Goal: Task Accomplishment & Management: Complete application form

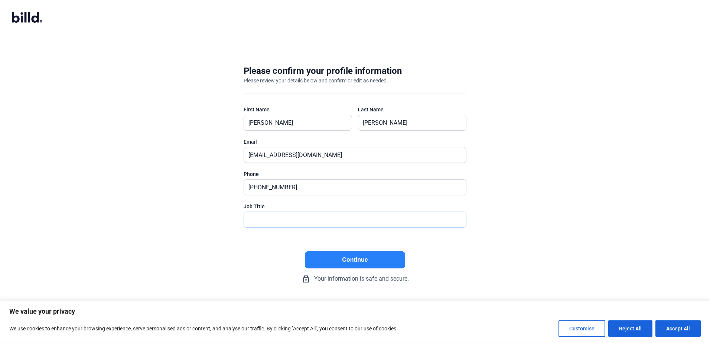
click at [296, 223] on input "text" at bounding box center [351, 219] width 214 height 15
type input "controller"
click at [362, 259] on button "Continue" at bounding box center [355, 259] width 100 height 17
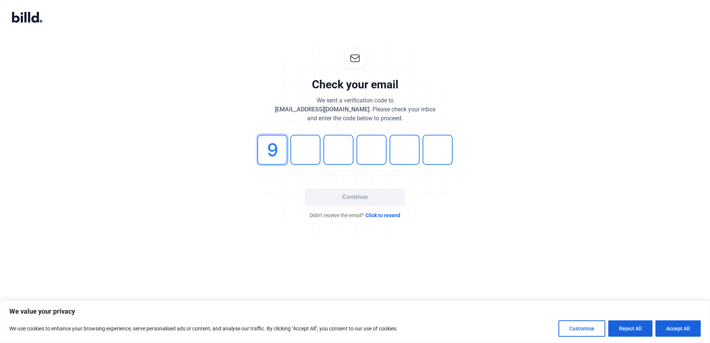
type input "9"
type input "6"
type input "4"
type input "1"
type input "6"
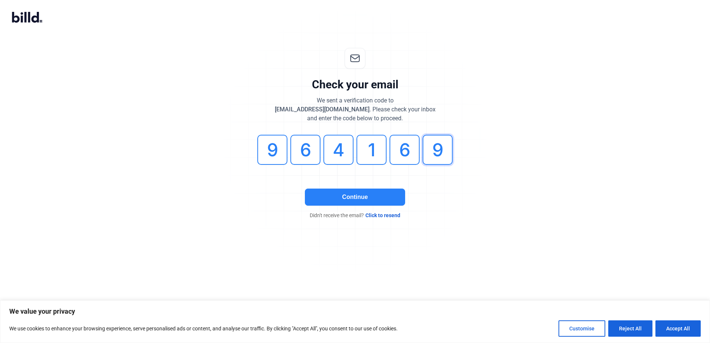
type input "9"
click at [338, 200] on button "Continue" at bounding box center [355, 197] width 100 height 17
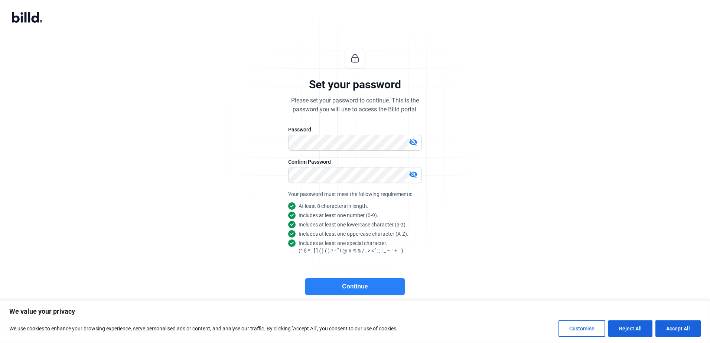
click at [378, 294] on button "Continue" at bounding box center [355, 286] width 100 height 17
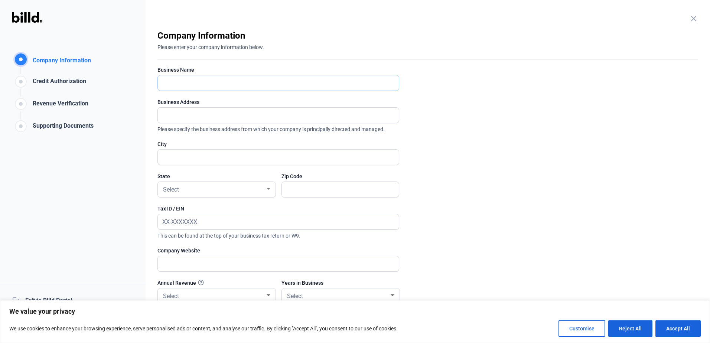
click at [188, 84] on input "text" at bounding box center [278, 82] width 241 height 15
type input "Terra Technics LLC"
type input "[STREET_ADDRESS]"
drag, startPoint x: 207, startPoint y: 160, endPoint x: 151, endPoint y: 163, distance: 56.1
click at [151, 163] on div "close Company Information Please enter your company information below. Business…" at bounding box center [428, 171] width 565 height 343
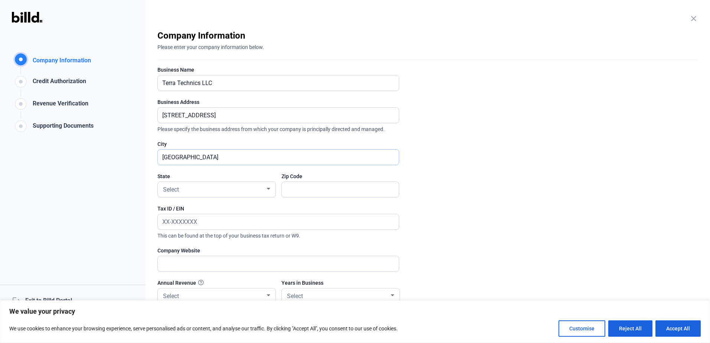
type input "[GEOGRAPHIC_DATA]"
click at [263, 187] on div "Select" at bounding box center [214, 189] width 104 height 10
click at [207, 227] on span "WA" at bounding box center [217, 230] width 110 height 13
click at [312, 185] on input "text" at bounding box center [336, 189] width 109 height 15
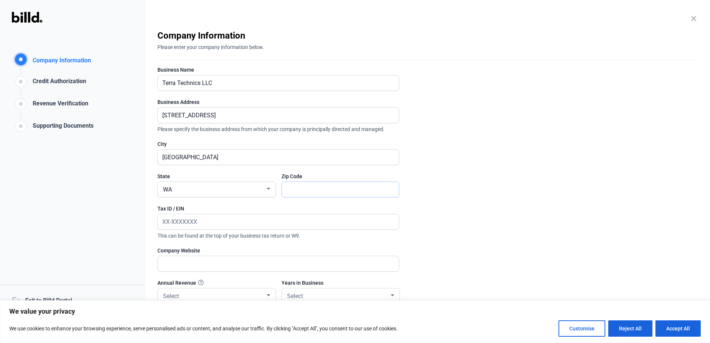
type input "98665"
click at [225, 225] on input "text" at bounding box center [278, 221] width 241 height 15
type input "[US_EMPLOYER_IDENTIFICATION_NUMBER]"
type input "[DOMAIN_NAME]"
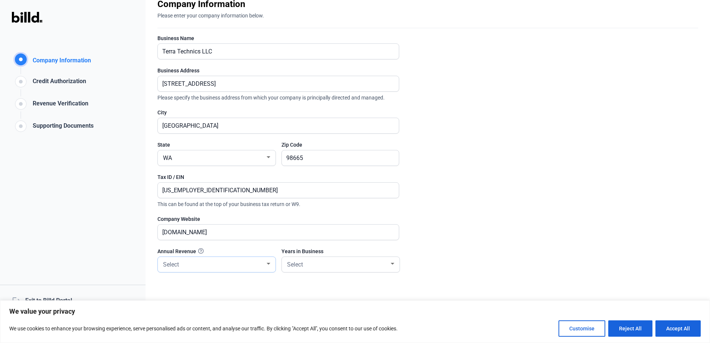
scroll to position [64, 0]
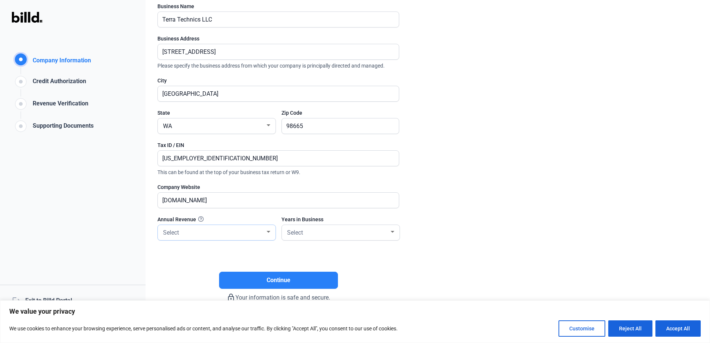
click at [273, 233] on div "Select" at bounding box center [217, 232] width 118 height 15
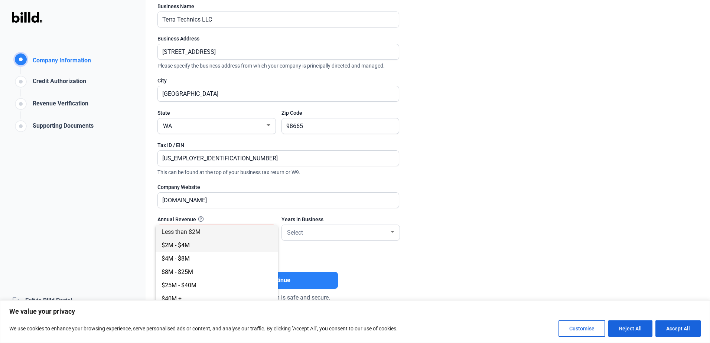
click at [204, 244] on span "$2M - $4M" at bounding box center [217, 245] width 110 height 13
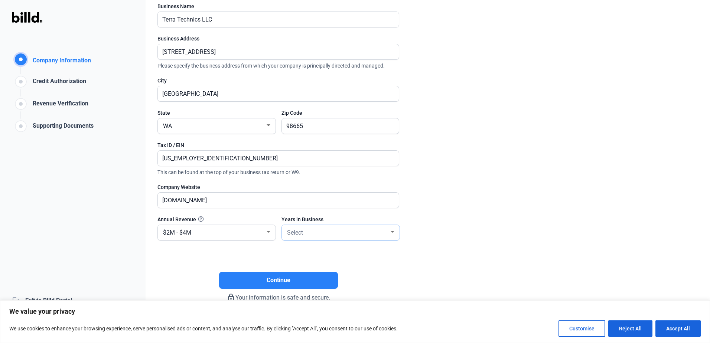
click at [394, 232] on div at bounding box center [393, 232] width 4 height 2
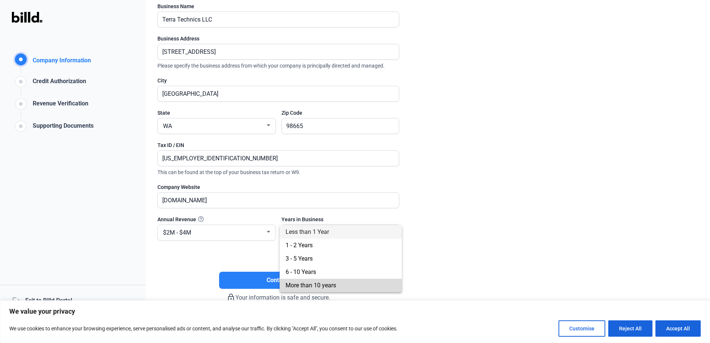
click at [302, 285] on span "More than 10 years" at bounding box center [311, 285] width 51 height 7
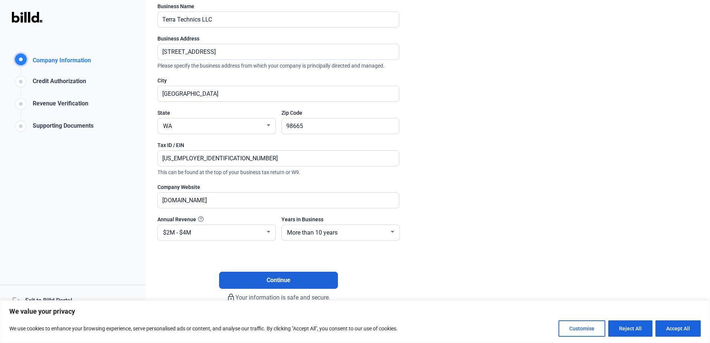
click at [277, 280] on span "Continue" at bounding box center [279, 280] width 24 height 9
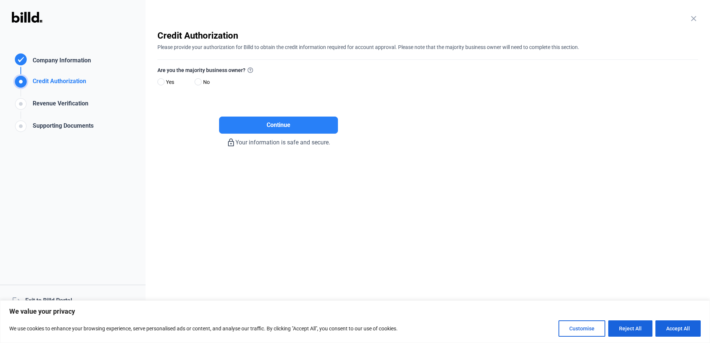
scroll to position [0, 0]
click at [197, 81] on span at bounding box center [198, 81] width 7 height 7
click at [197, 81] on input "No" at bounding box center [198, 82] width 6 height 6
radio input "true"
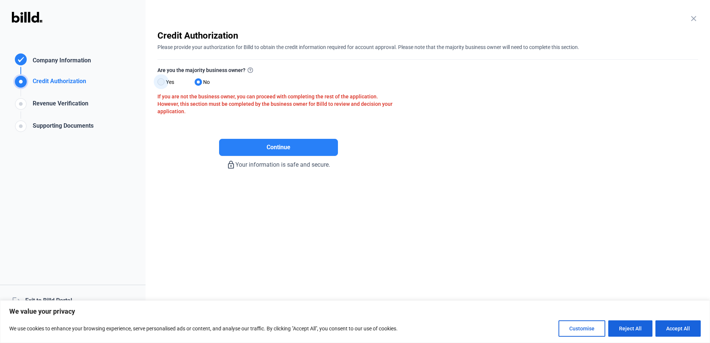
click at [163, 81] on span at bounding box center [161, 81] width 7 height 7
click at [163, 81] on input "Yes" at bounding box center [161, 82] width 6 height 6
radio input "true"
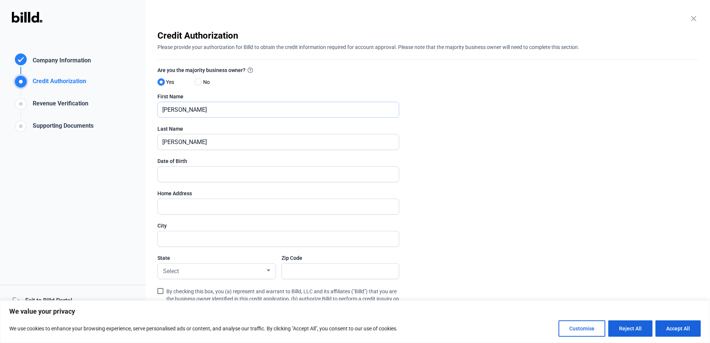
drag, startPoint x: 187, startPoint y: 112, endPoint x: 147, endPoint y: 112, distance: 40.5
click at [147, 112] on div "close Company Information Please enter your company information below. Business…" at bounding box center [428, 171] width 565 height 343
type input "e"
type input "[PERSON_NAME]"
type input "Tapio"
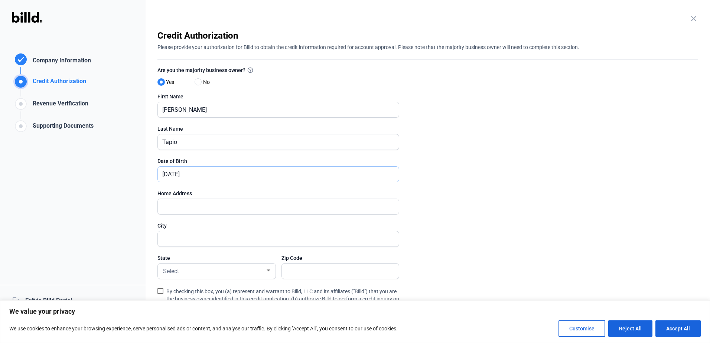
type input "[DATE]"
type input "[STREET_ADDRESS]"
type input "Brush Prairie"
type input "98606"
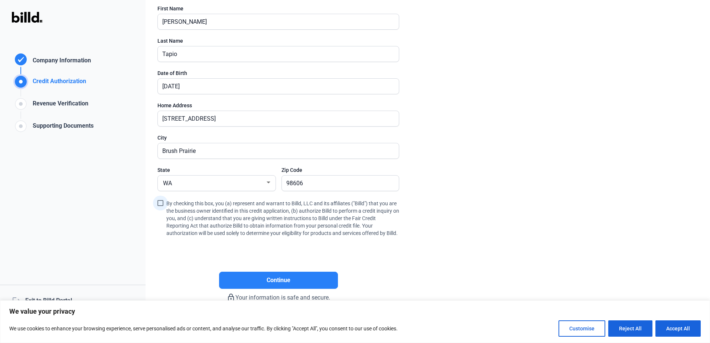
click at [161, 200] on span at bounding box center [161, 203] width 6 height 6
click at [0, 0] on input "By checking this box, you (a) represent and warrant to Billd, LLC and its affil…" at bounding box center [0, 0] width 0 height 0
click at [282, 280] on span "Continue" at bounding box center [279, 280] width 24 height 9
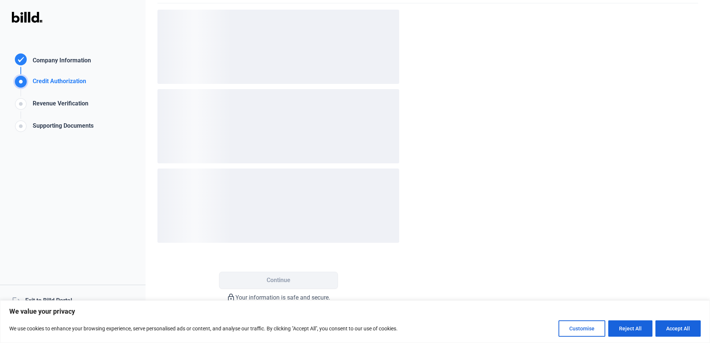
scroll to position [0, 0]
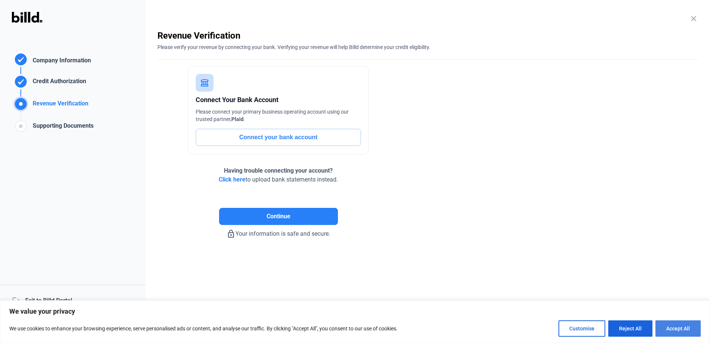
click at [671, 329] on button "Accept All" at bounding box center [678, 329] width 45 height 16
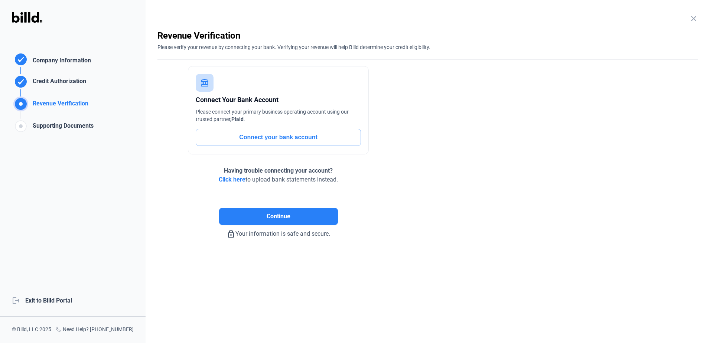
click at [247, 133] on button "Connect your bank account" at bounding box center [278, 137] width 165 height 17
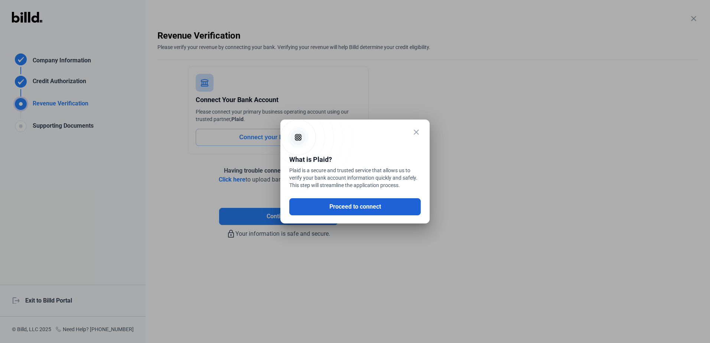
click at [380, 210] on button "Proceed to connect" at bounding box center [354, 206] width 131 height 17
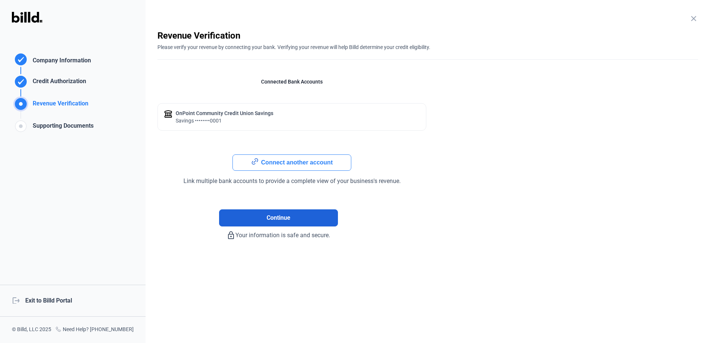
click at [263, 218] on button "Continue" at bounding box center [278, 218] width 119 height 17
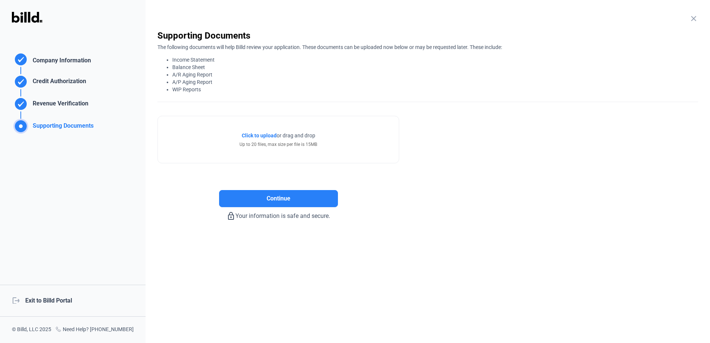
drag, startPoint x: 267, startPoint y: 136, endPoint x: 263, endPoint y: 137, distance: 4.5
click at [266, 136] on span "Click to upload" at bounding box center [259, 136] width 35 height 6
